Goal: Check status: Check status

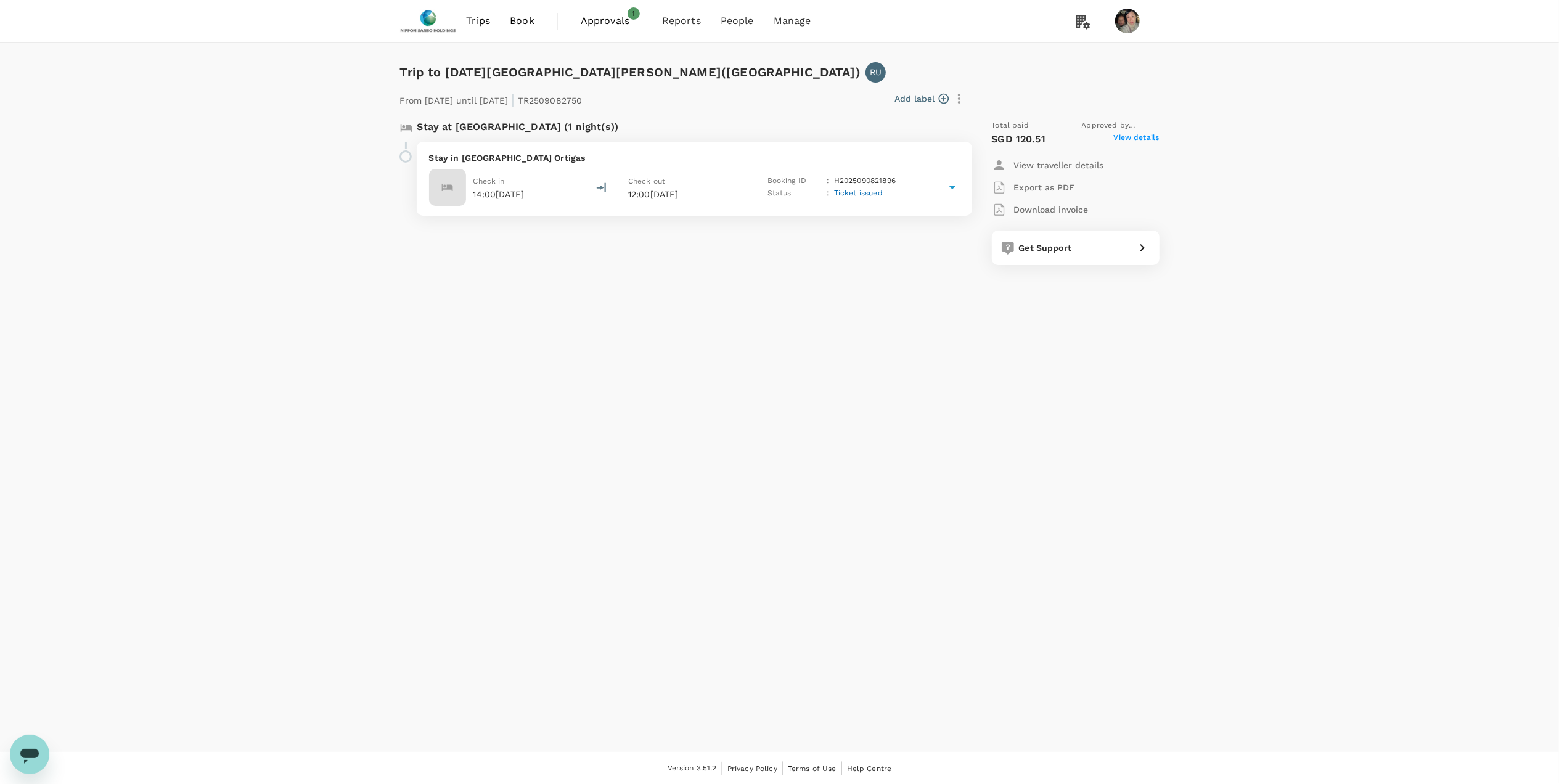
click at [541, 158] on p "Stay in [GEOGRAPHIC_DATA] Ortigas" at bounding box center [695, 158] width 530 height 13
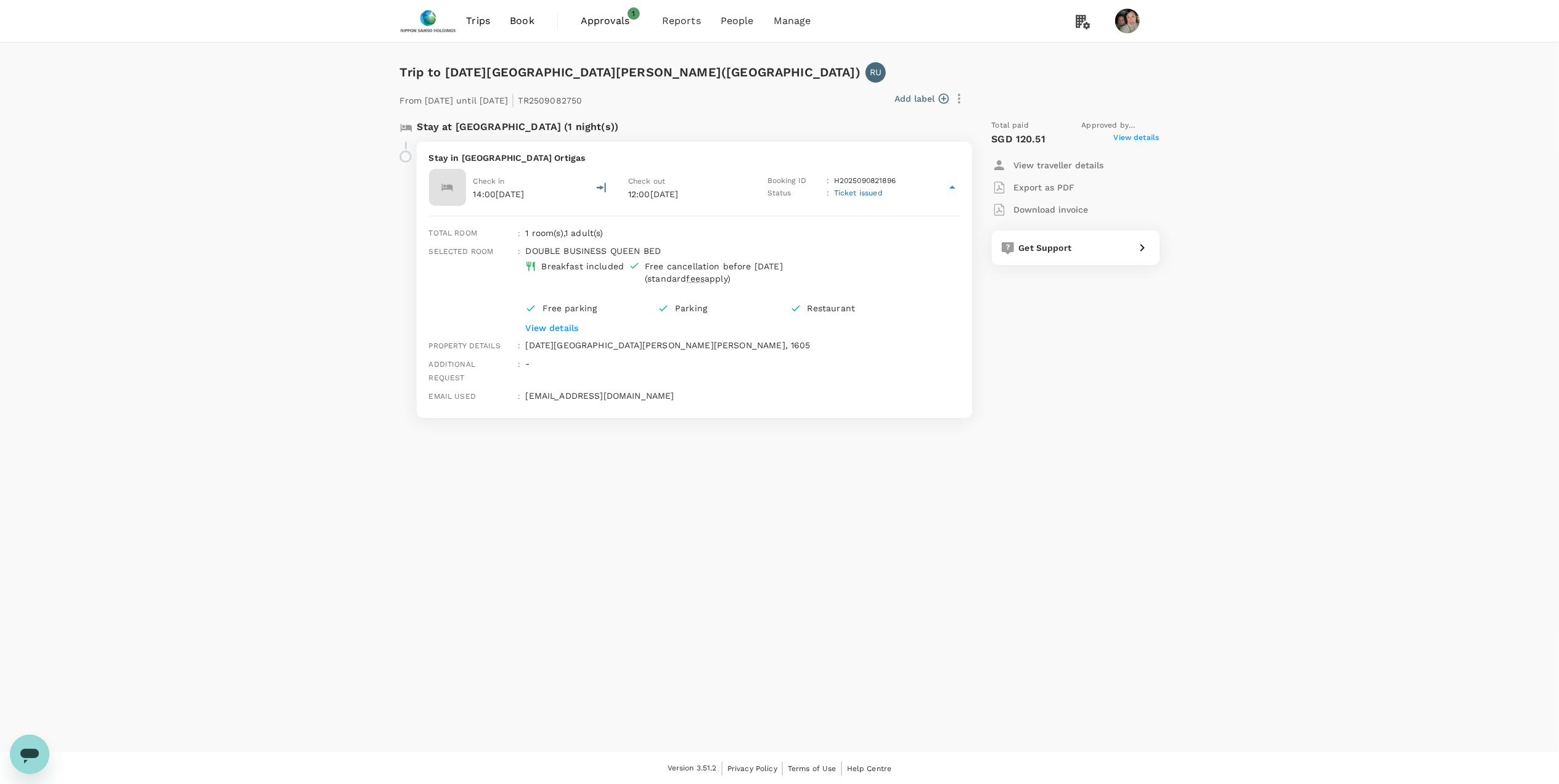
click at [1123, 133] on span "View details" at bounding box center [1137, 139] width 46 height 15
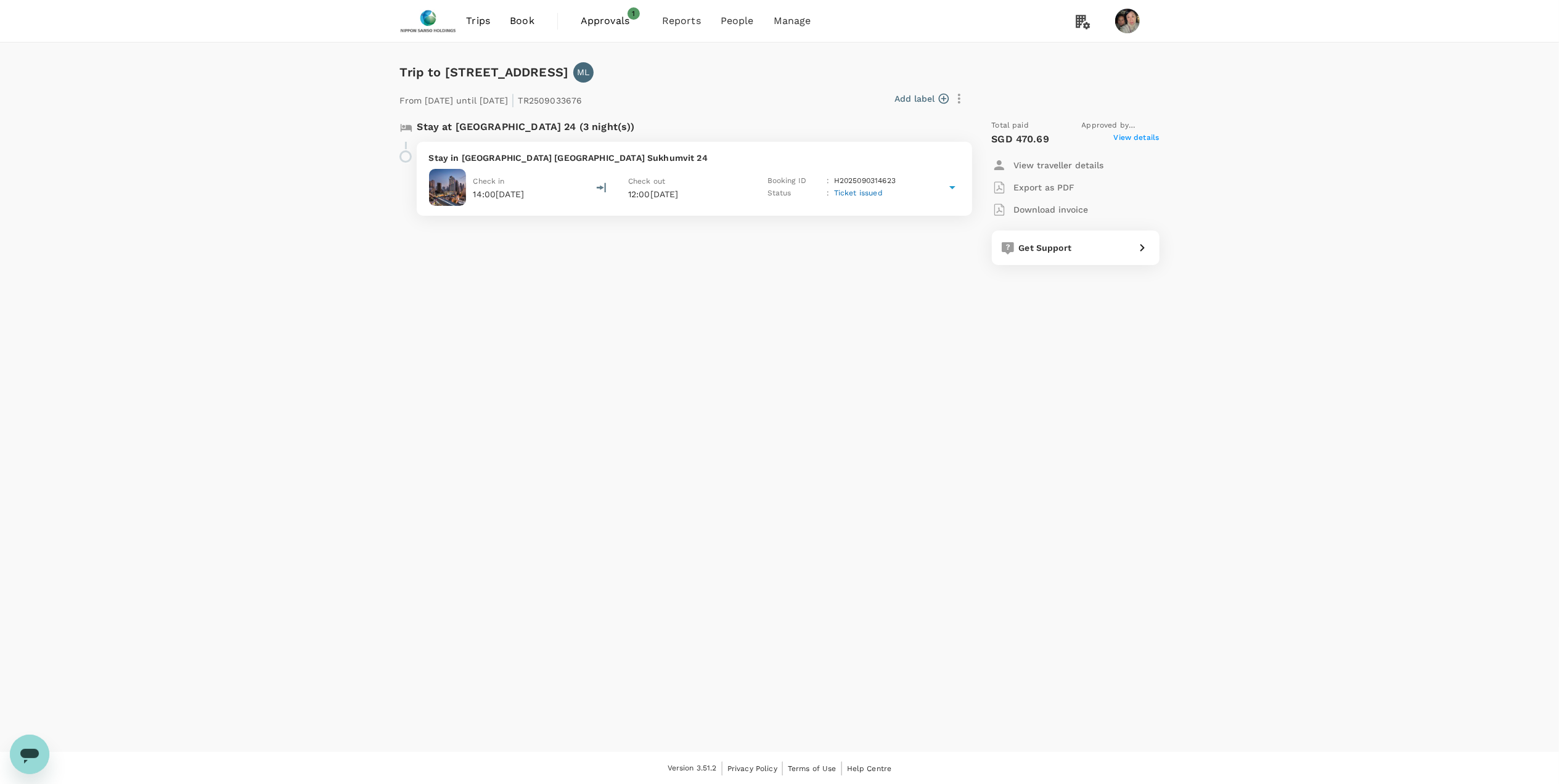
click at [1128, 136] on span "View details" at bounding box center [1137, 139] width 46 height 15
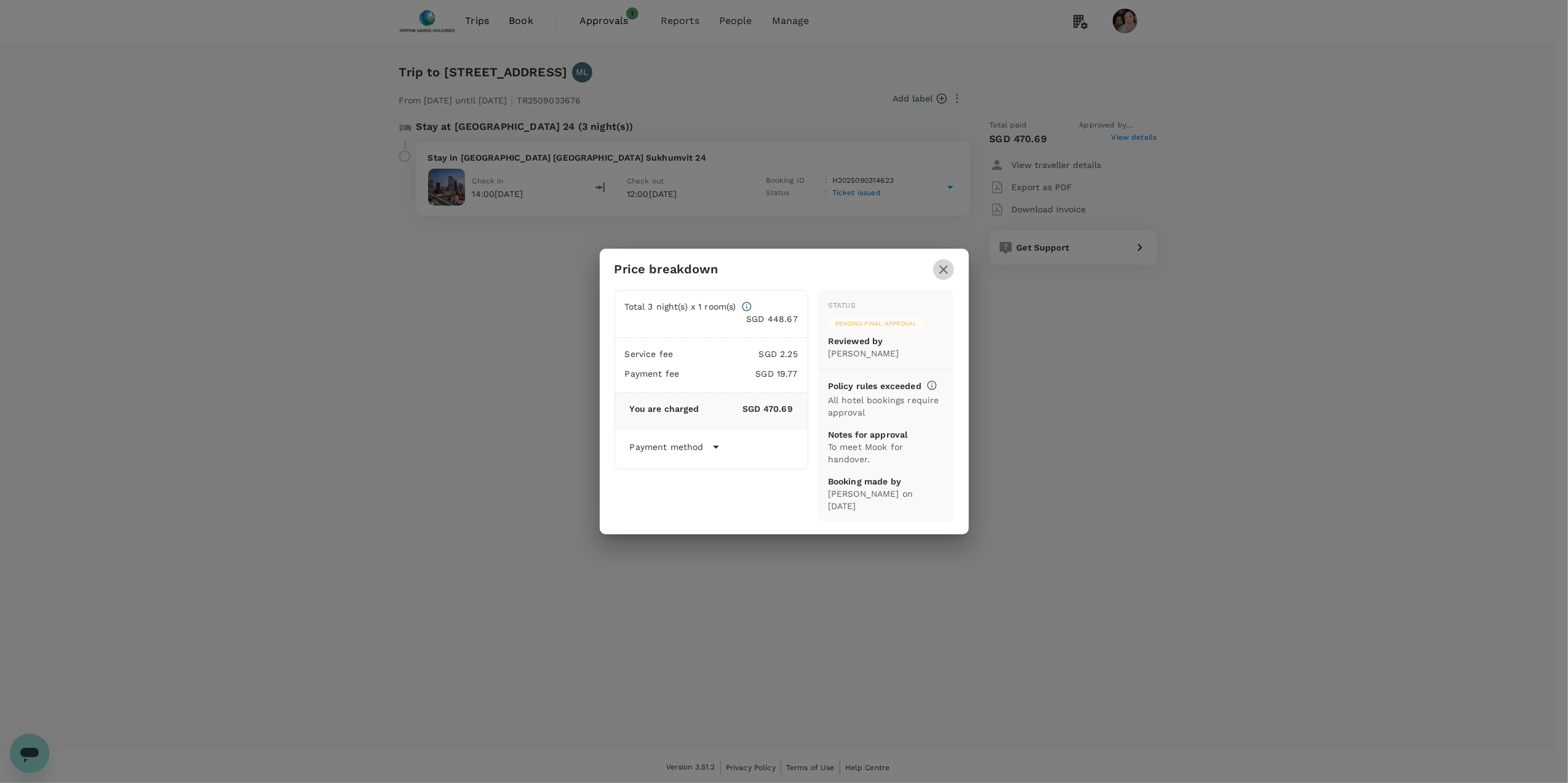
click at [938, 266] on icon "button" at bounding box center [943, 269] width 15 height 15
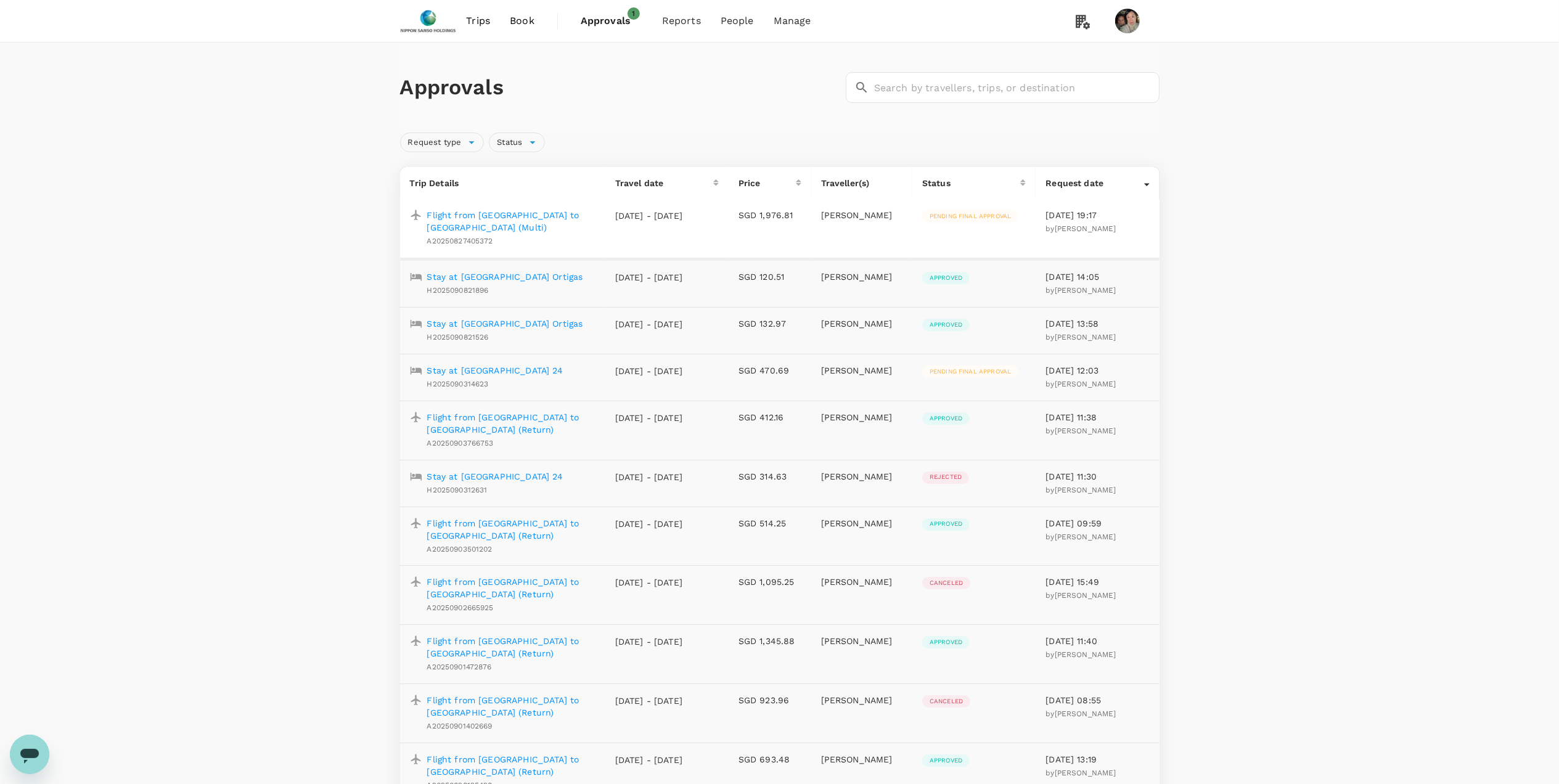
click at [581, 213] on p "Flight from Singapore to Milano (Multi)" at bounding box center [511, 221] width 168 height 25
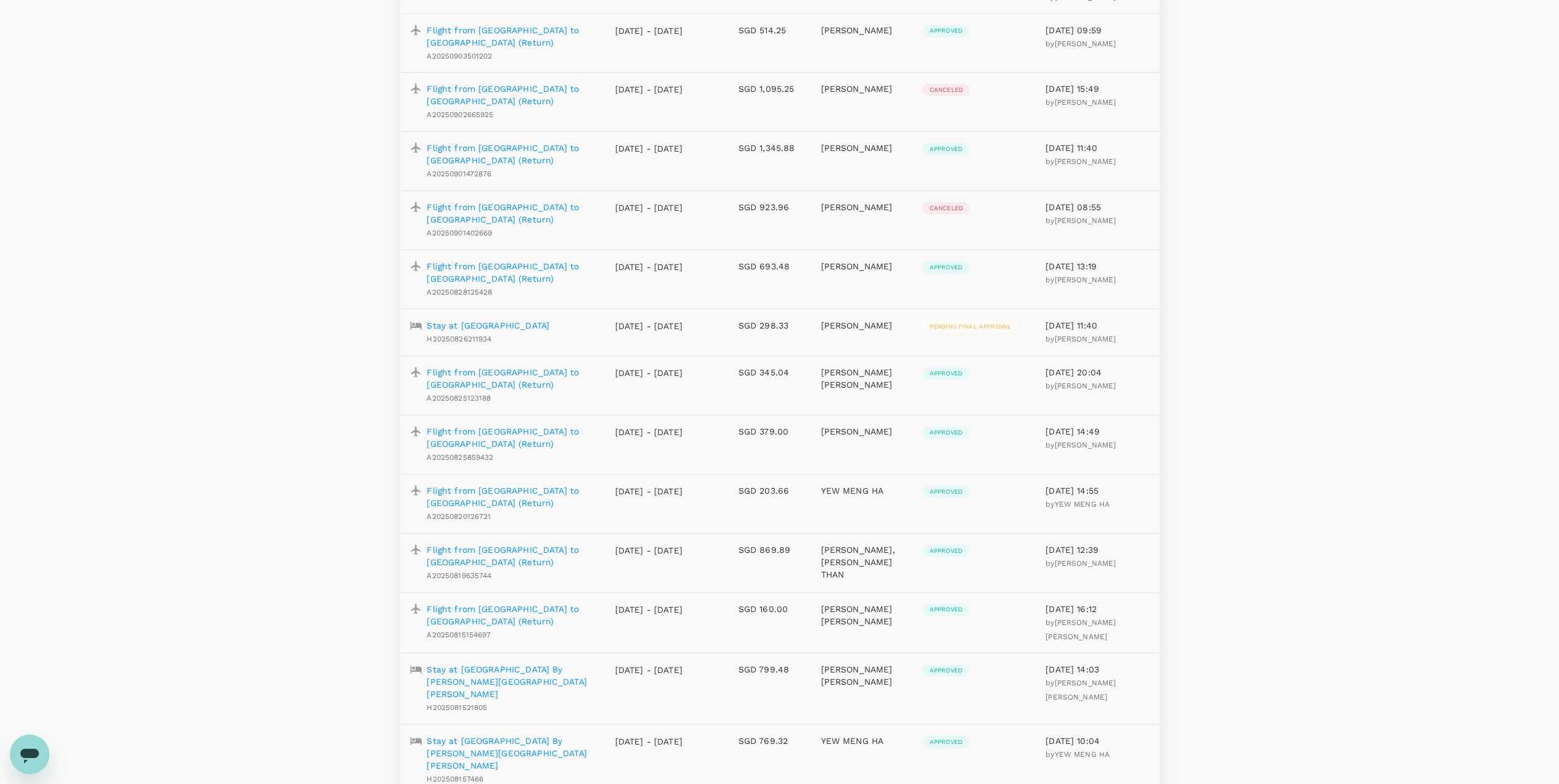
scroll to position [575, 0]
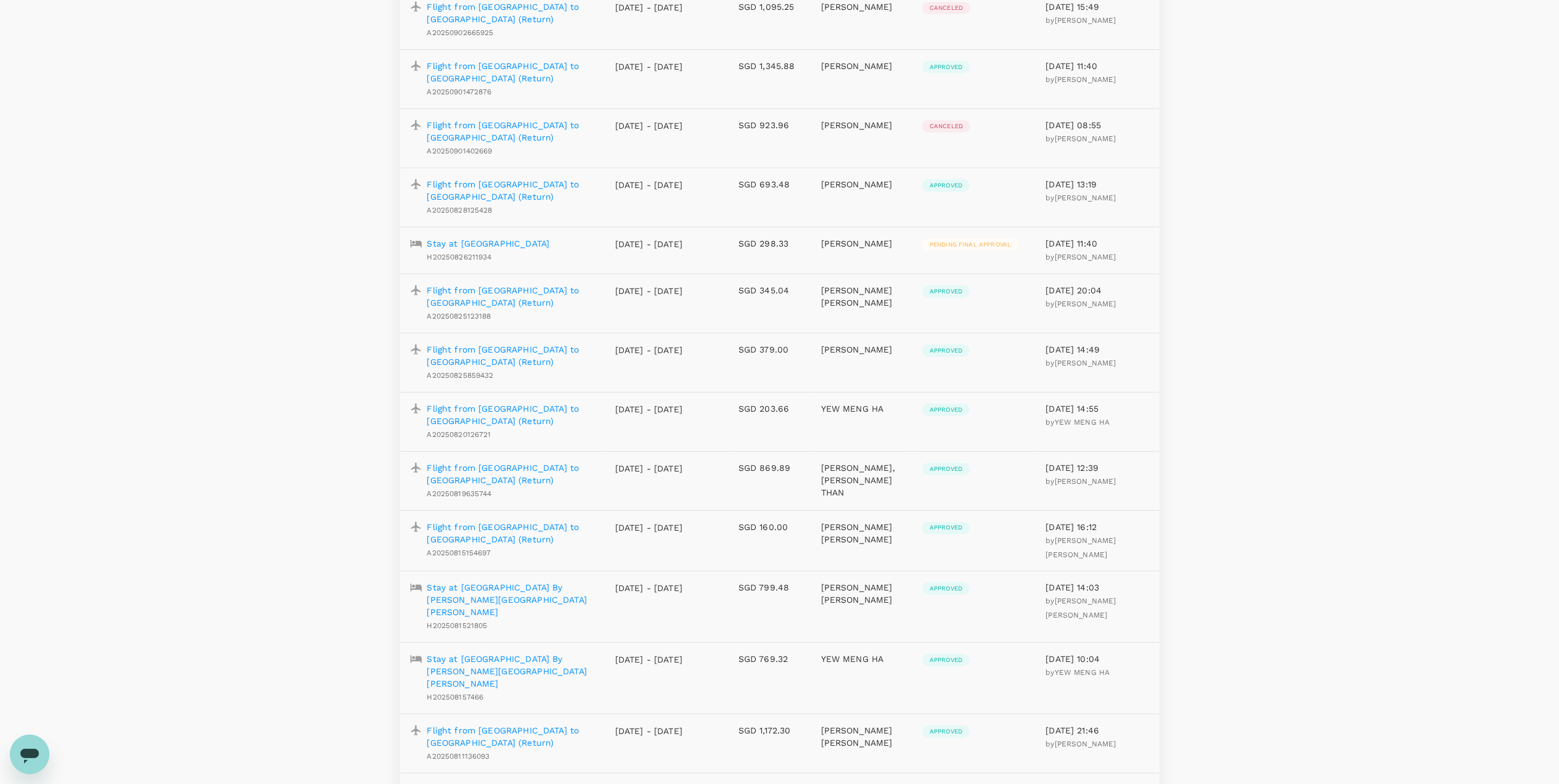
click at [573, 520] on p "Flight from Singapore to Kuala Lumpur (Return)" at bounding box center [511, 532] width 168 height 25
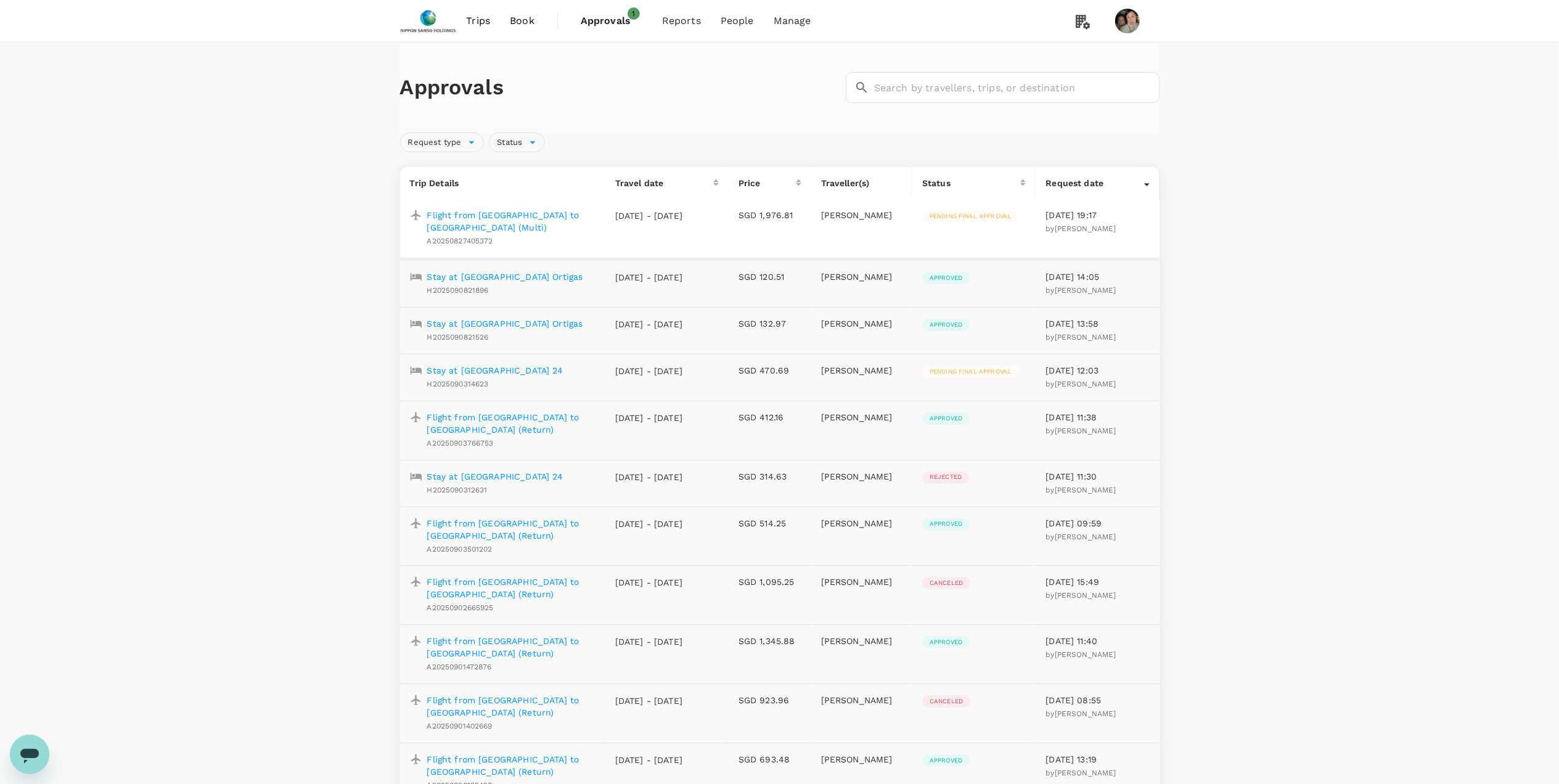
click at [617, 15] on span "Approvals" at bounding box center [612, 20] width 62 height 15
click at [622, 23] on span "Approvals" at bounding box center [612, 20] width 62 height 15
click at [1045, 309] on span "Log out" at bounding box center [1087, 314] width 143 height 15
